Goal: Go to known website: Go to known website

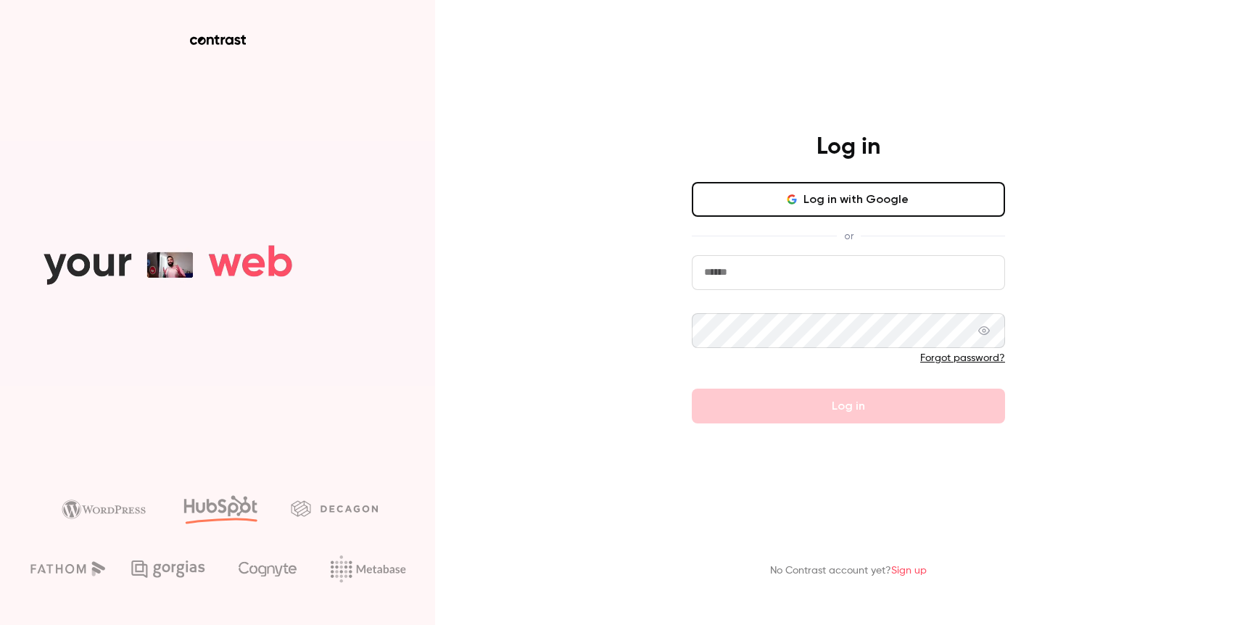
drag, startPoint x: 840, startPoint y: 186, endPoint x: 836, endPoint y: 203, distance: 17.1
click at [836, 203] on div "Log in Log in with Google or Forgot password? Log in" at bounding box center [848, 278] width 377 height 291
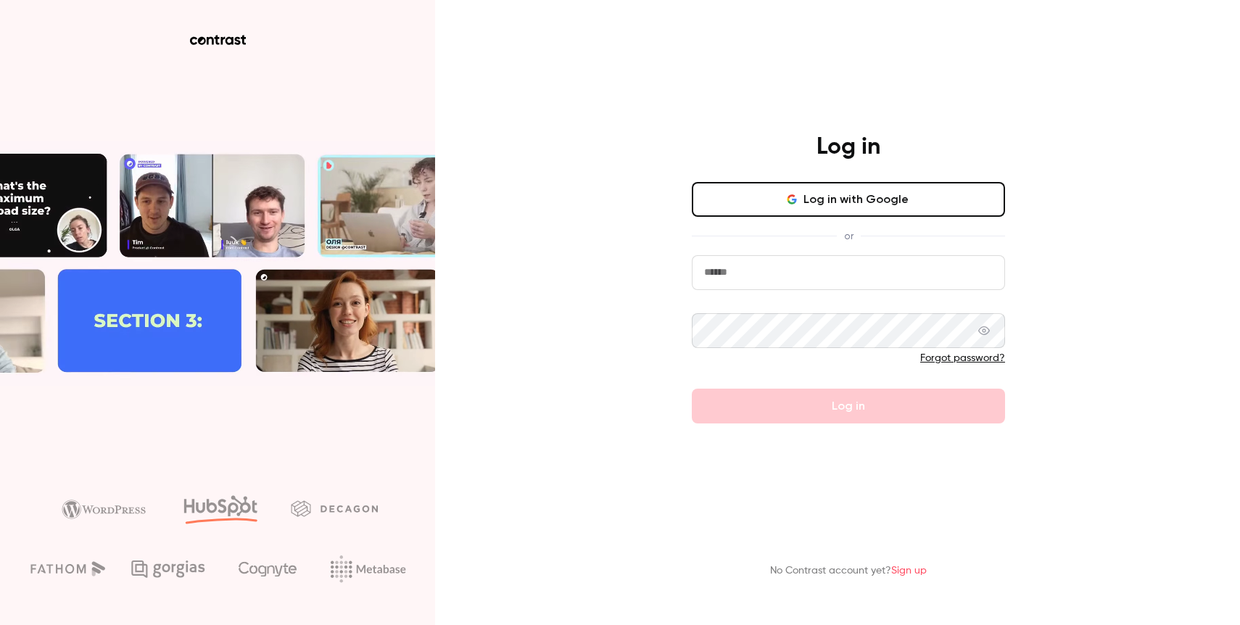
click at [833, 203] on button "Log in with Google" at bounding box center [848, 199] width 313 height 35
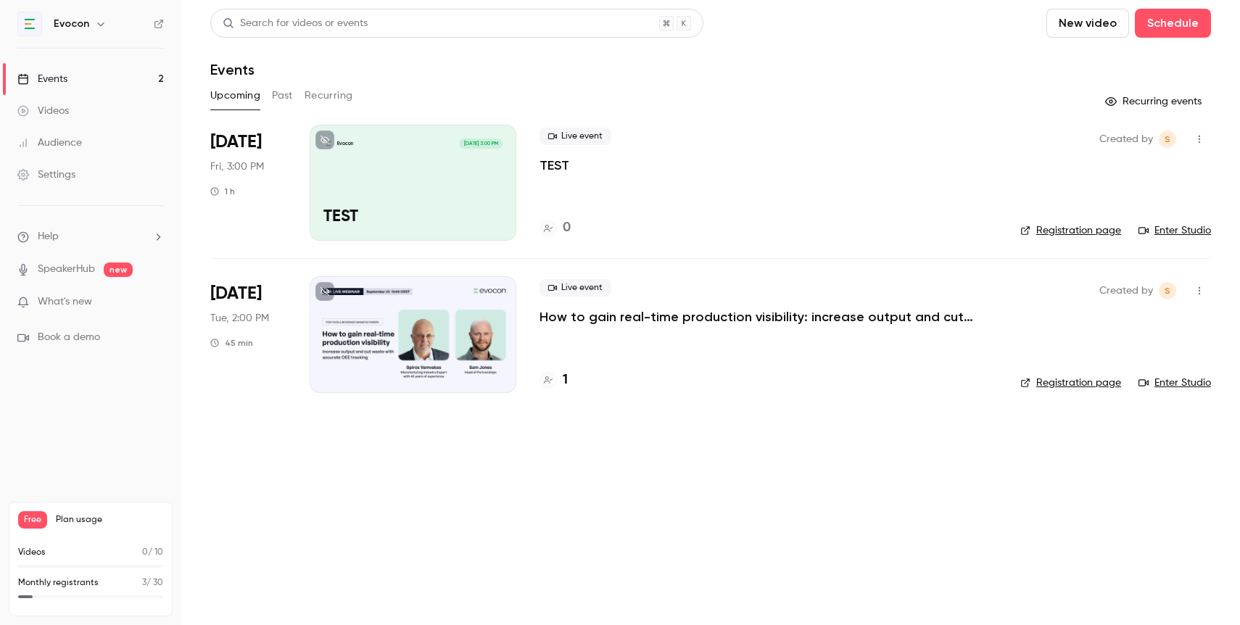
click at [1066, 381] on link "Registration page" at bounding box center [1070, 383] width 101 height 14
